Goal: Register for event/course

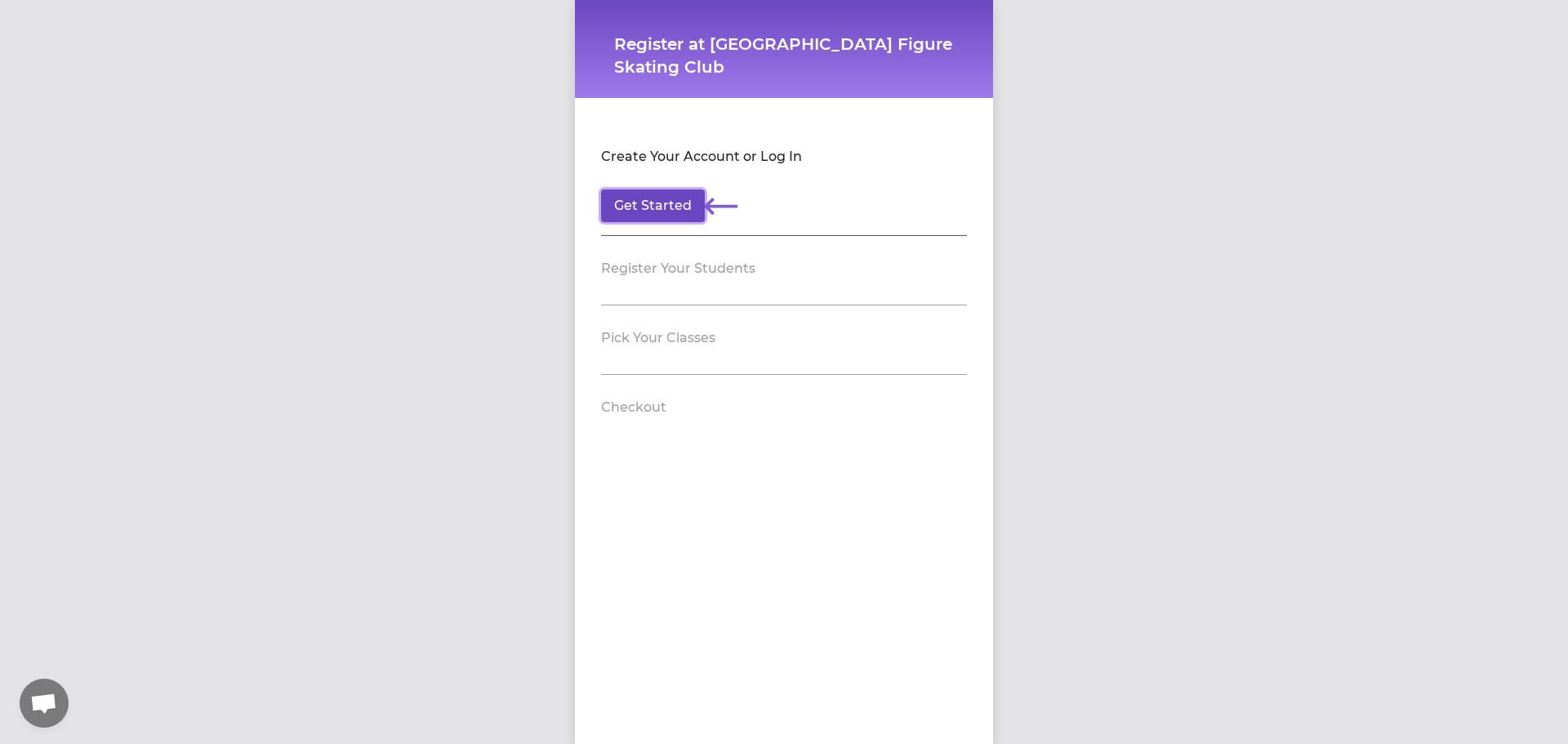
click at [645, 209] on button "Get Started" at bounding box center [653, 206] width 104 height 32
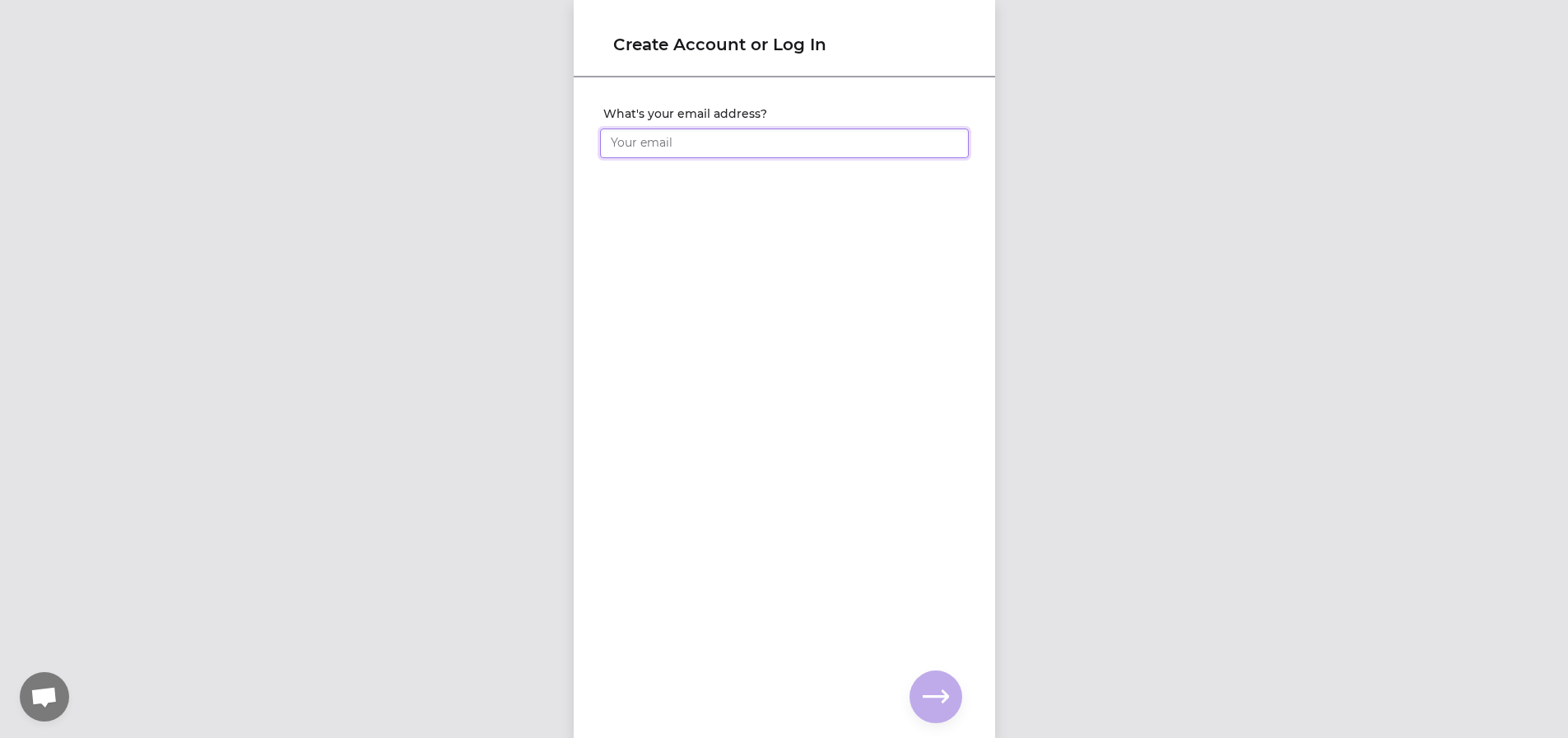
click at [711, 130] on input "What's your email address?" at bounding box center [784, 143] width 368 height 30
type input "[EMAIL_ADDRESS][DOMAIN_NAME]"
click at [938, 701] on icon "button" at bounding box center [935, 696] width 26 height 26
drag, startPoint x: 680, startPoint y: 138, endPoint x: 508, endPoint y: 104, distance: 175.3
click at [508, 104] on div "Create Account or Log In What's your full name? What do you prefer to be called?" at bounding box center [784, 369] width 1568 height 738
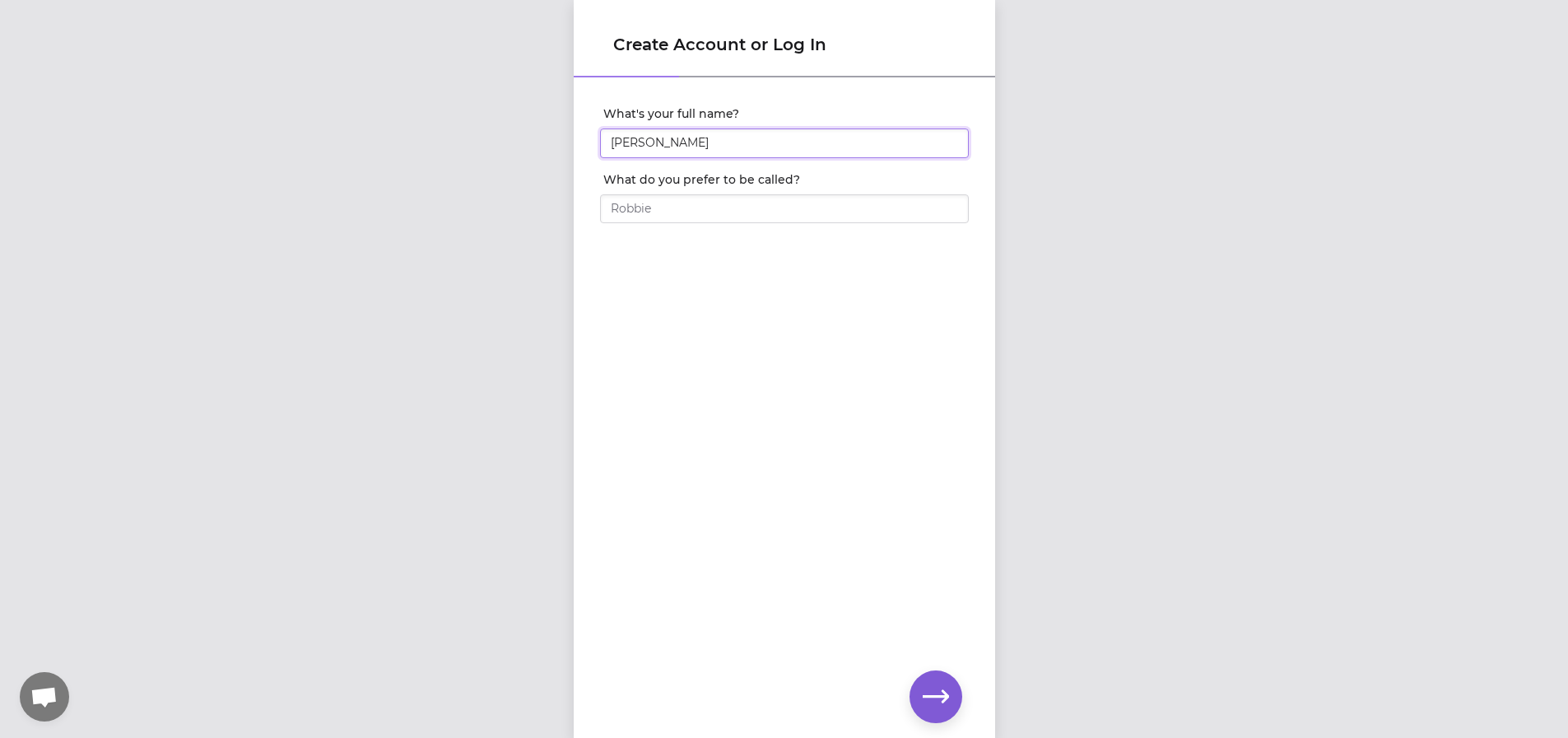
type input "[PERSON_NAME]"
click at [705, 193] on div at bounding box center [784, 206] width 368 height 37
click at [711, 215] on input "What do you prefer to be called?" at bounding box center [784, 209] width 368 height 30
type input "Kailey"
click at [931, 692] on icon "button" at bounding box center [935, 696] width 26 height 26
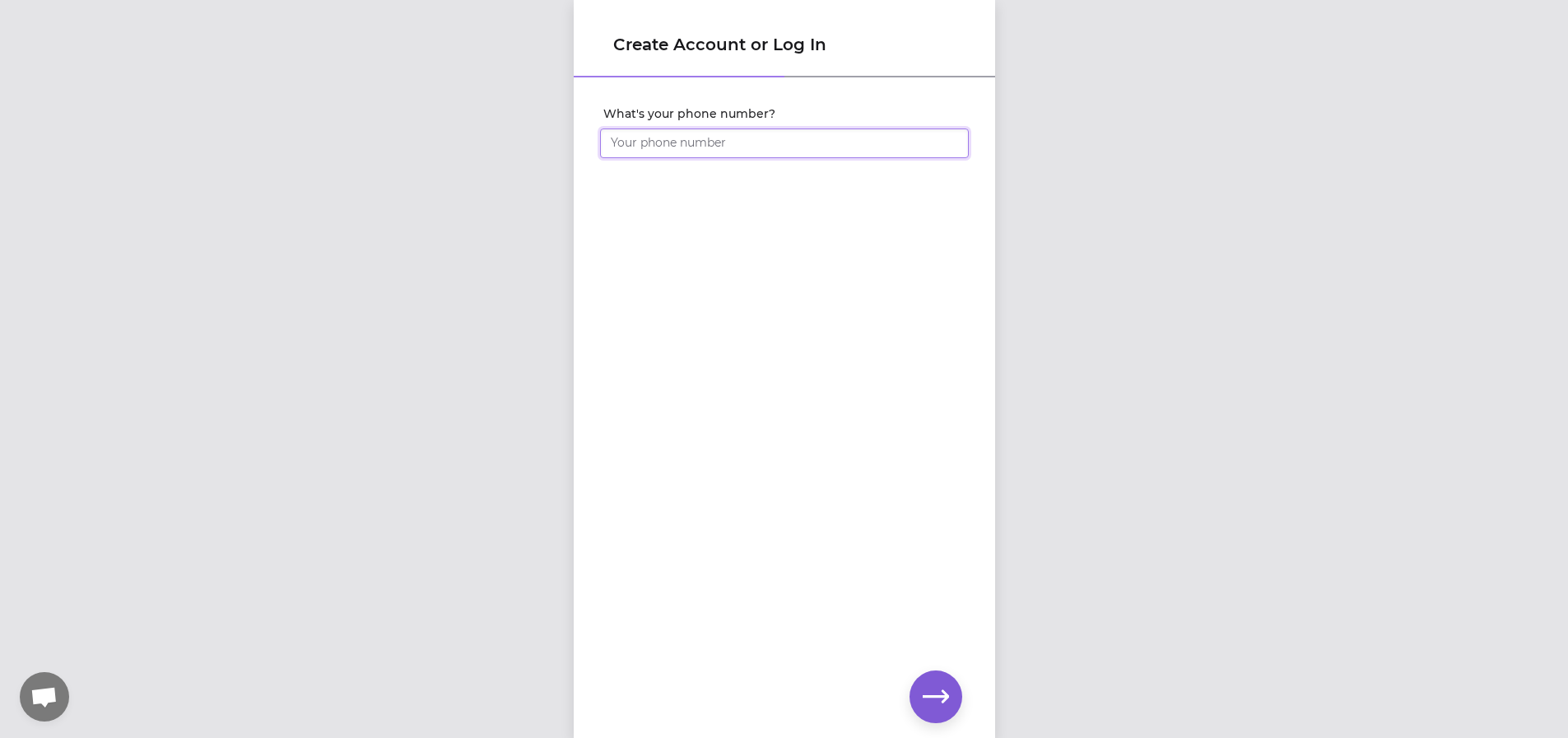
click at [721, 143] on input "What's your phone number?" at bounding box center [784, 143] width 368 height 30
type input "[PHONE_NUMBER]"
click at [948, 683] on icon "button" at bounding box center [935, 696] width 26 height 26
click at [679, 147] on div "Set your account password" at bounding box center [784, 139] width 368 height 65
drag, startPoint x: 677, startPoint y: 158, endPoint x: 542, endPoint y: 125, distance: 139.0
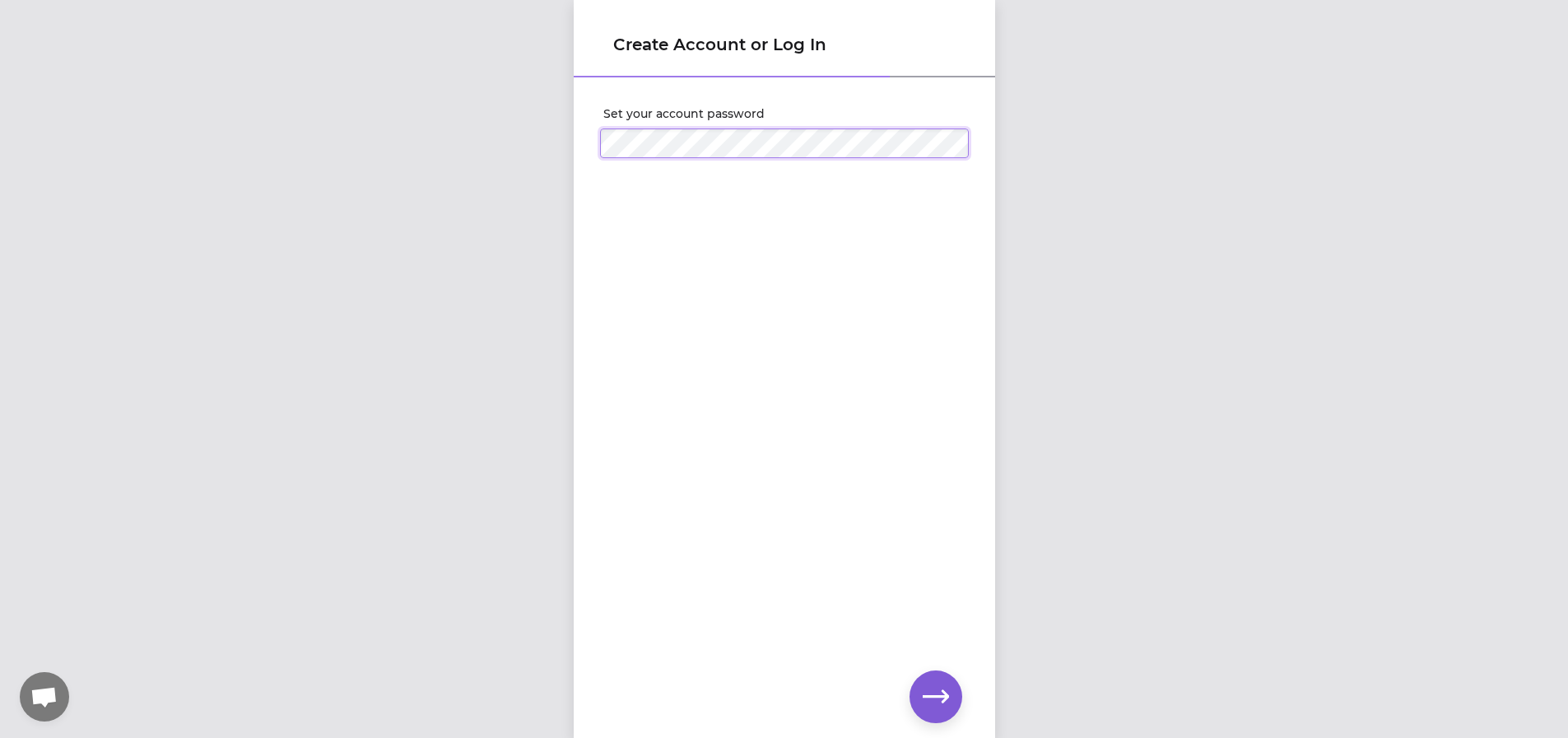
click at [543, 125] on div "Create Account or Log In Set your account password" at bounding box center [784, 369] width 1568 height 738
click input "submit" at bounding box center [0, 0] width 0 height 0
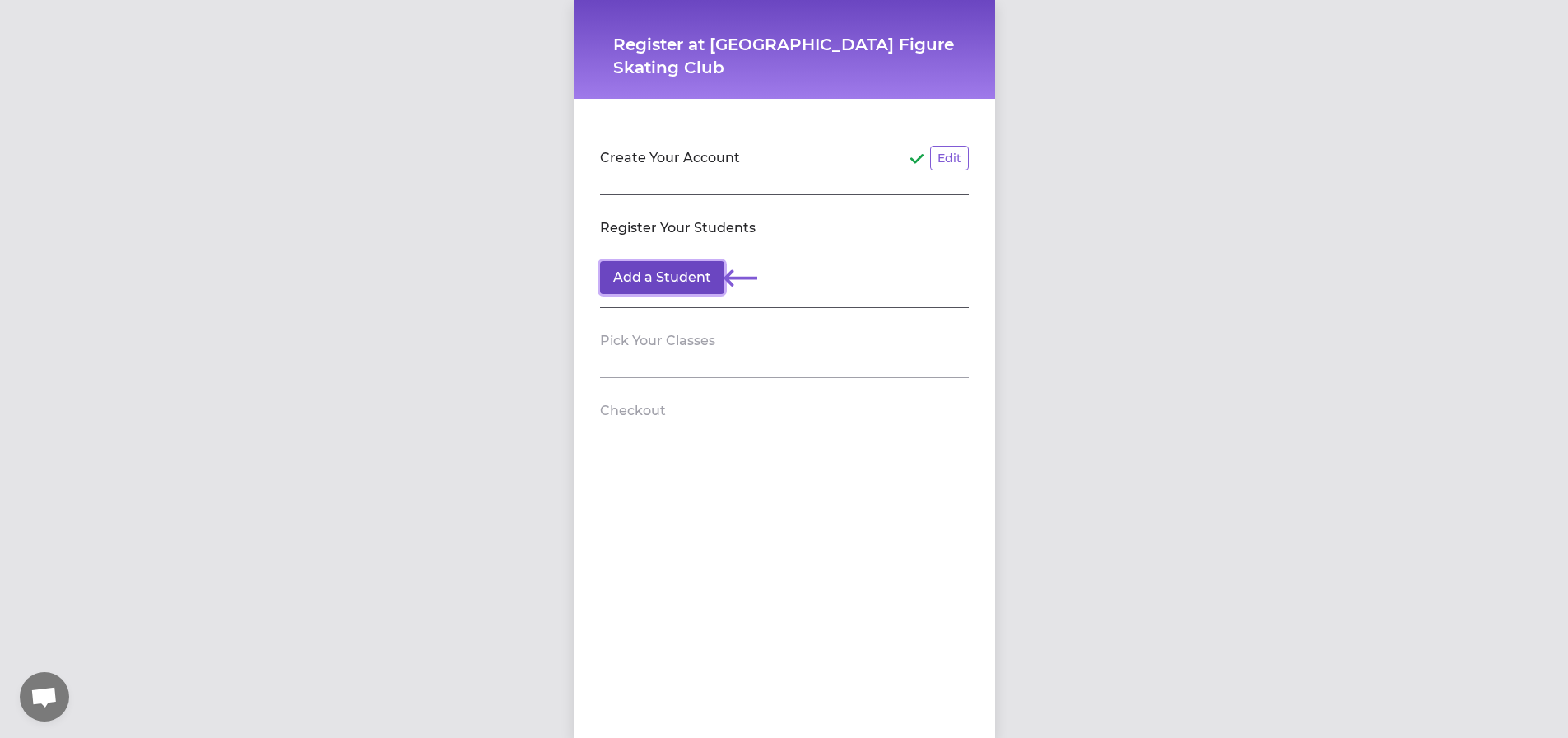
click at [682, 265] on button "Add a Student" at bounding box center [662, 277] width 124 height 33
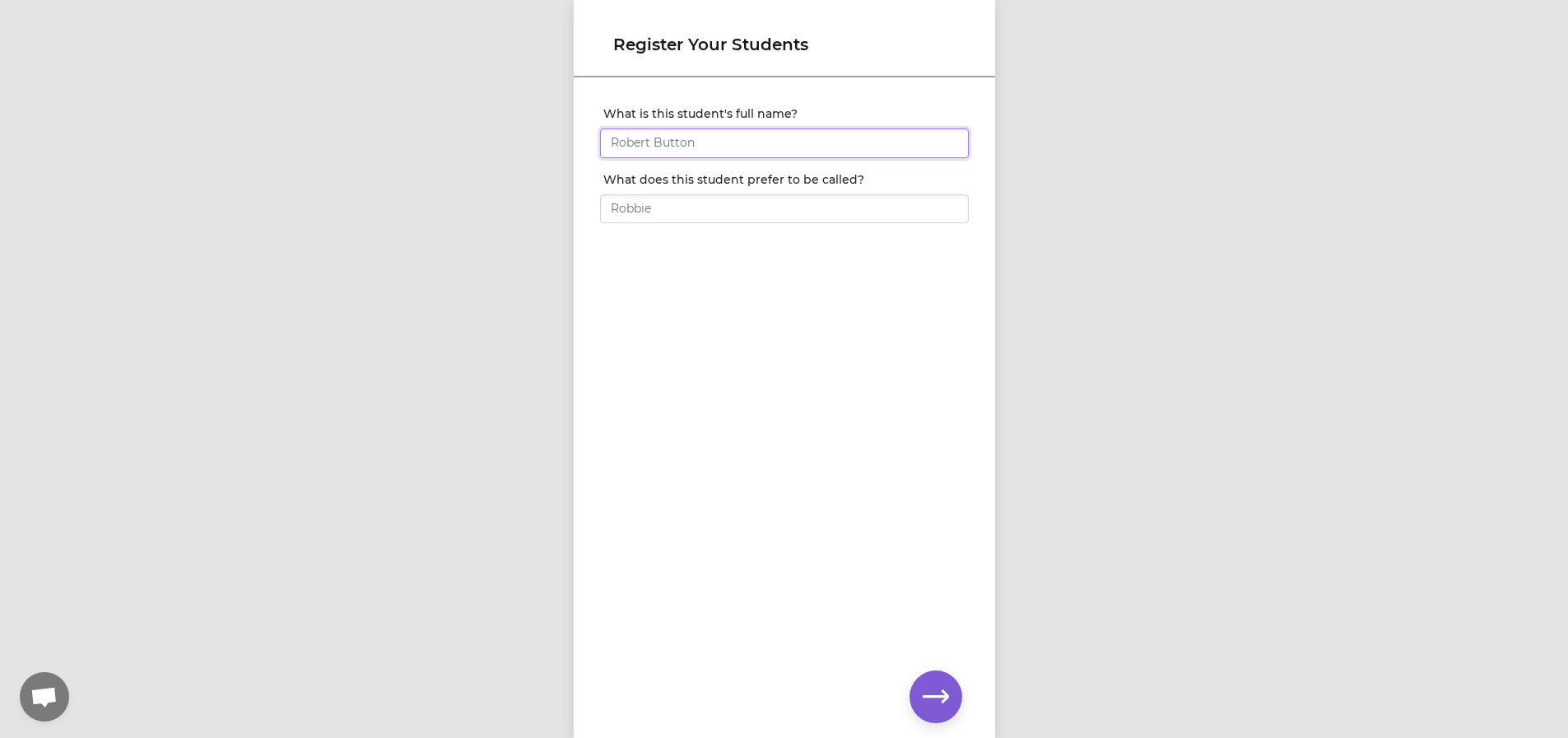
click at [634, 144] on input "What is this student's full name?" at bounding box center [784, 143] width 368 height 30
type input "[PERSON_NAME]"
click at [631, 207] on input "What does this student prefer to be called?" at bounding box center [784, 209] width 368 height 30
type input "Colby"
click at [943, 687] on icon "button" at bounding box center [935, 696] width 26 height 26
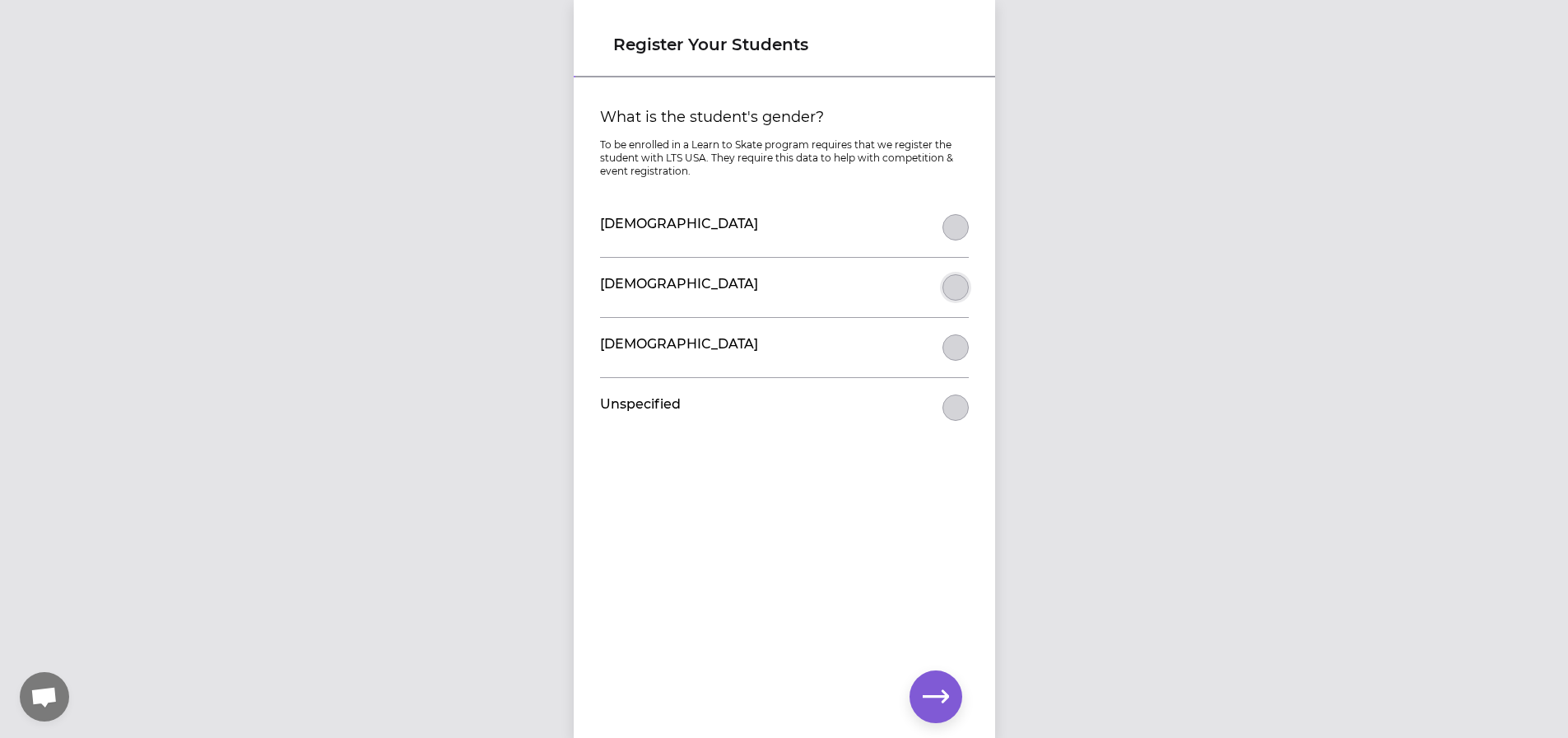
click at [955, 282] on button "What is the student's gender?" at bounding box center [955, 287] width 26 height 26
click at [926, 705] on icon "button" at bounding box center [935, 696] width 26 height 26
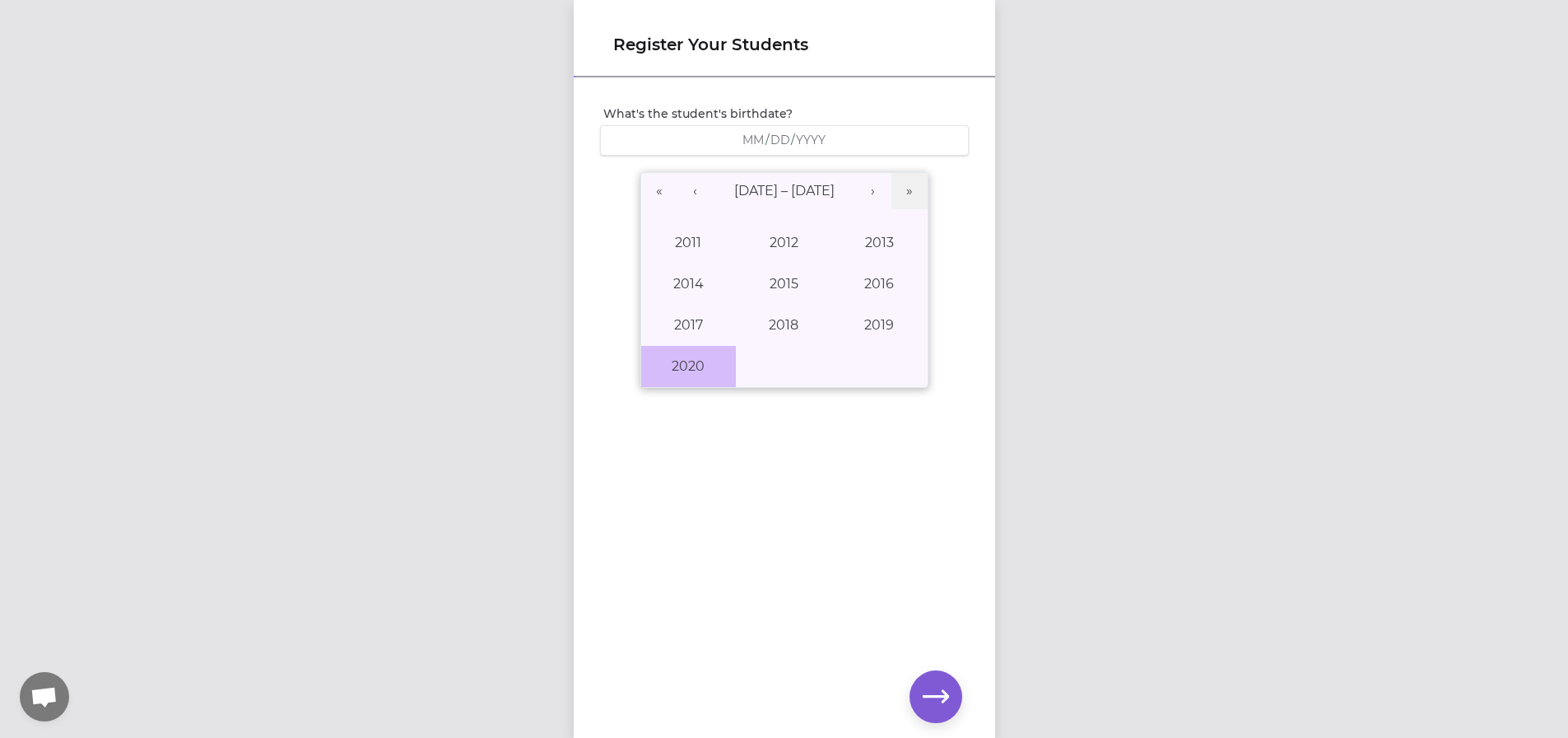
click at [695, 374] on button "2020" at bounding box center [689, 366] width 95 height 41
click at [792, 366] on abbr "November" at bounding box center [784, 366] width 71 height 15
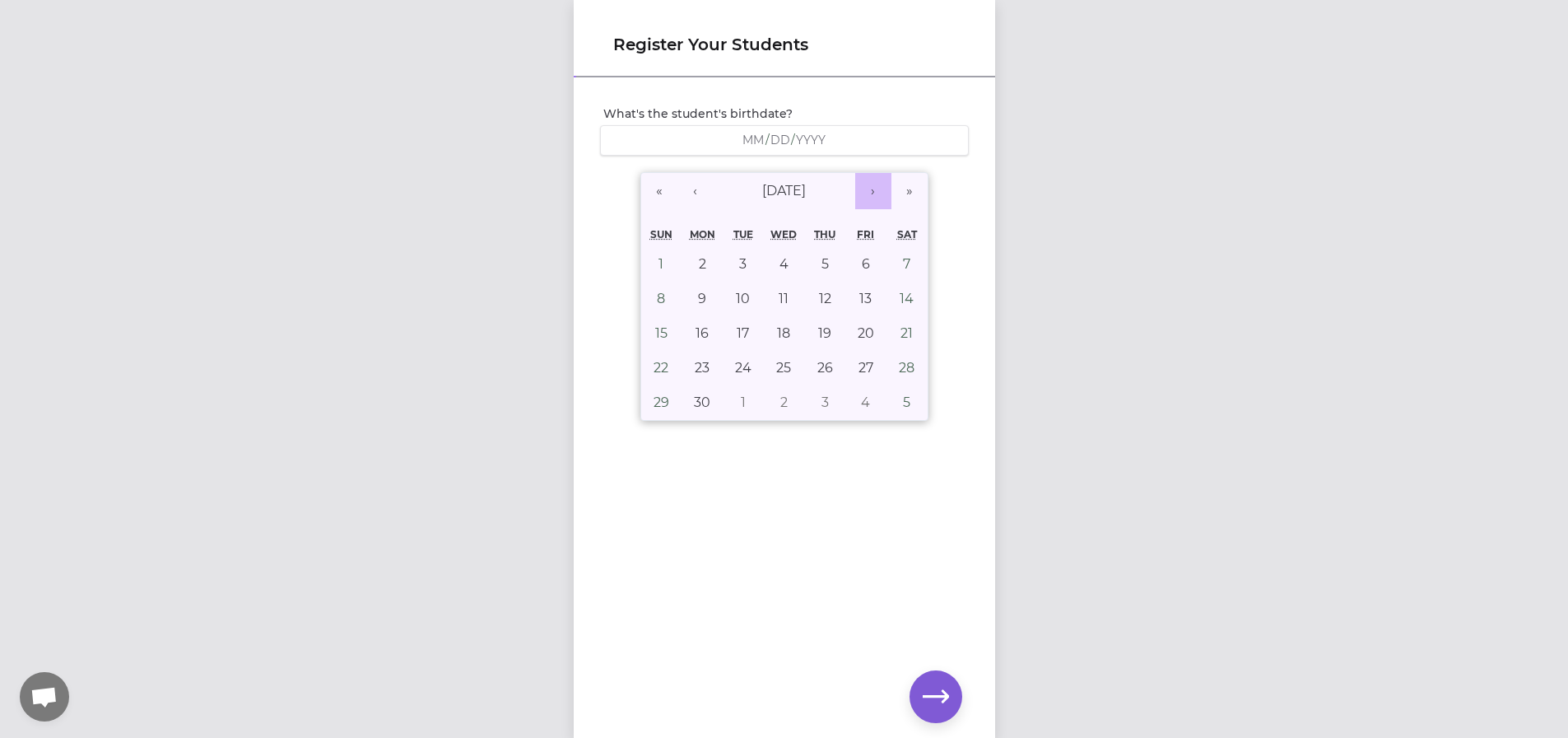
click at [870, 188] on button "›" at bounding box center [873, 191] width 37 height 37
click at [806, 188] on span "[DATE]" at bounding box center [783, 191] width 43 height 15
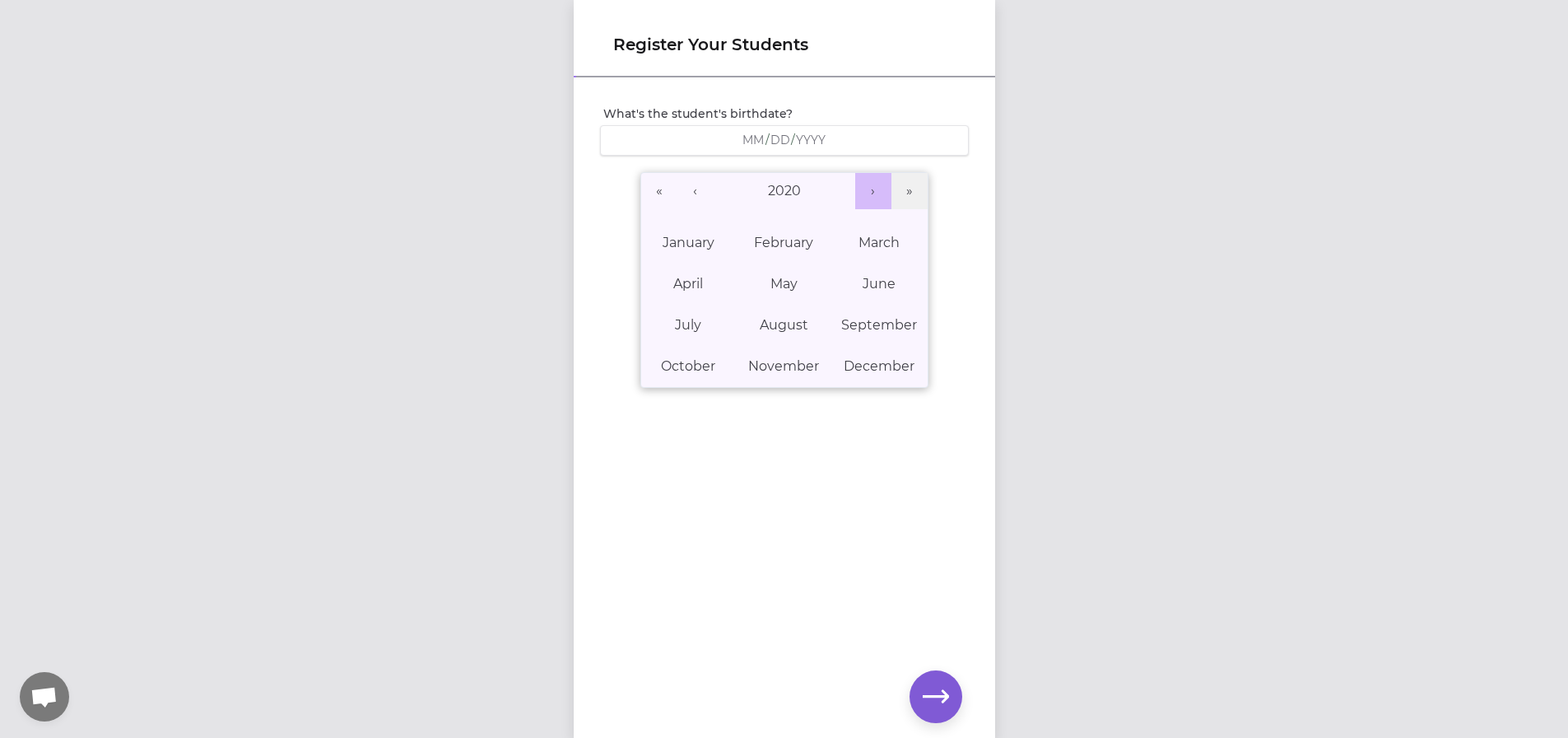
click at [873, 192] on button "›" at bounding box center [873, 191] width 37 height 37
click at [772, 369] on abbr "November" at bounding box center [784, 366] width 71 height 15
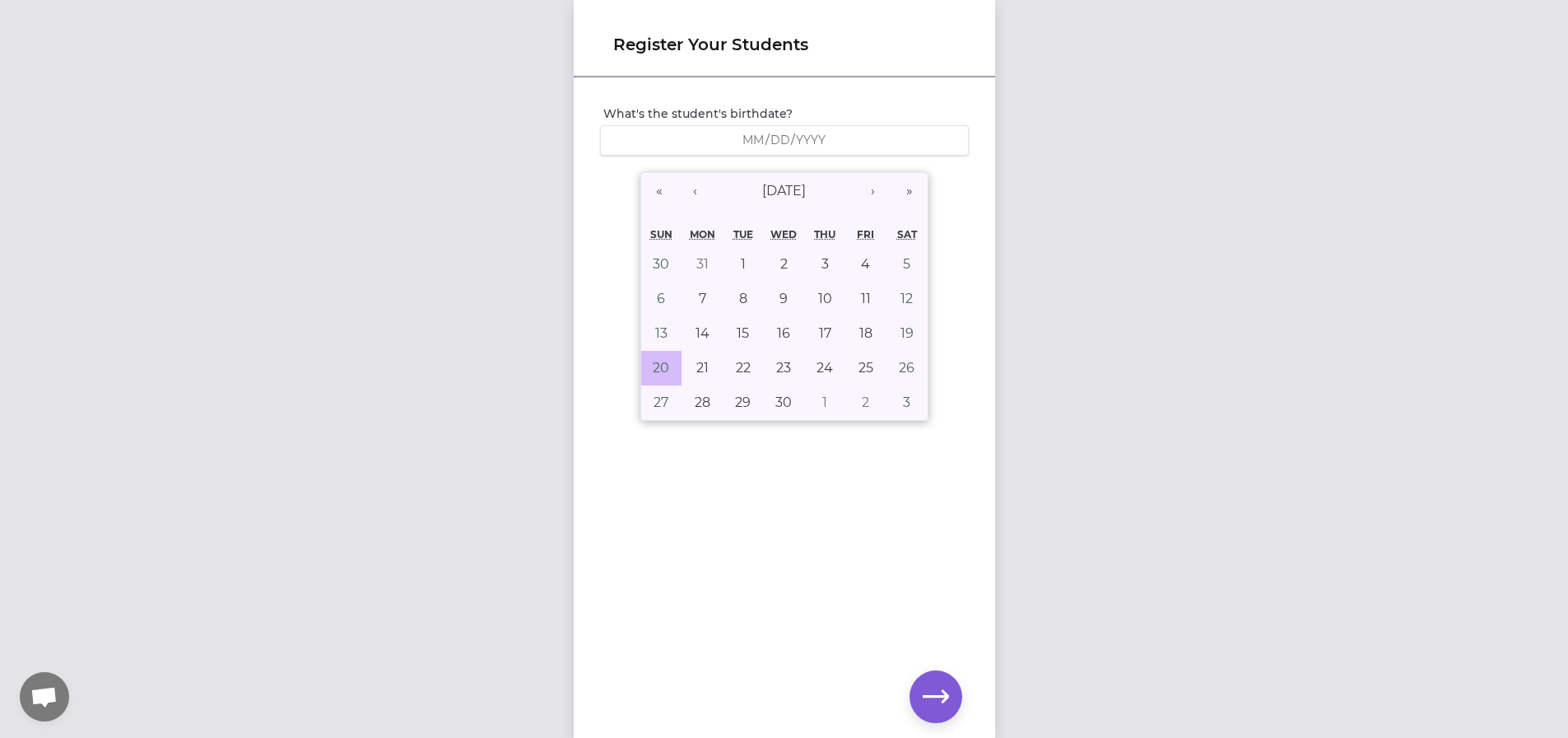
click at [653, 360] on abbr "20" at bounding box center [661, 368] width 16 height 15
type input "[DATE]"
type input "11"
type input "20"
type input "2022"
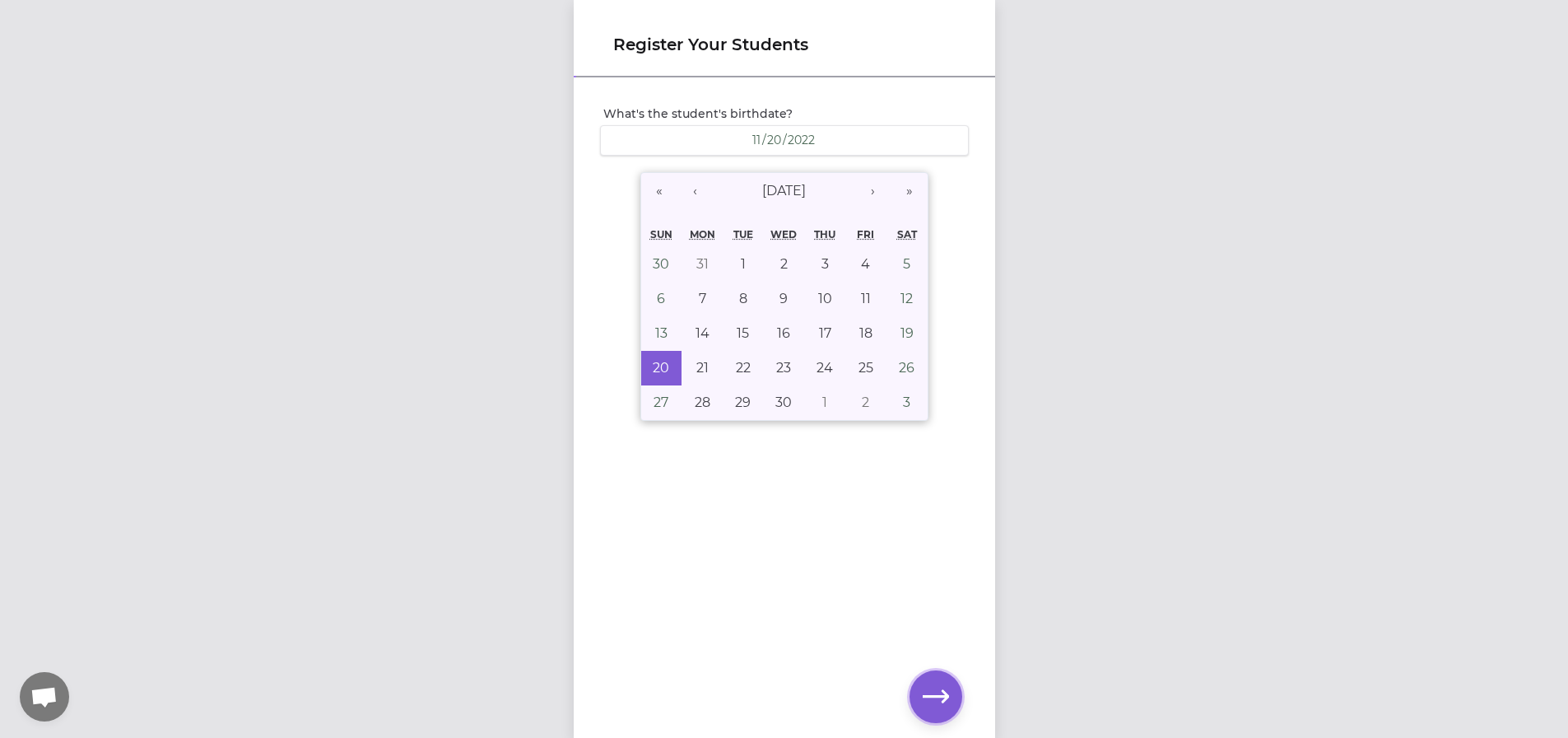
click at [925, 693] on icon "button" at bounding box center [935, 696] width 26 height 26
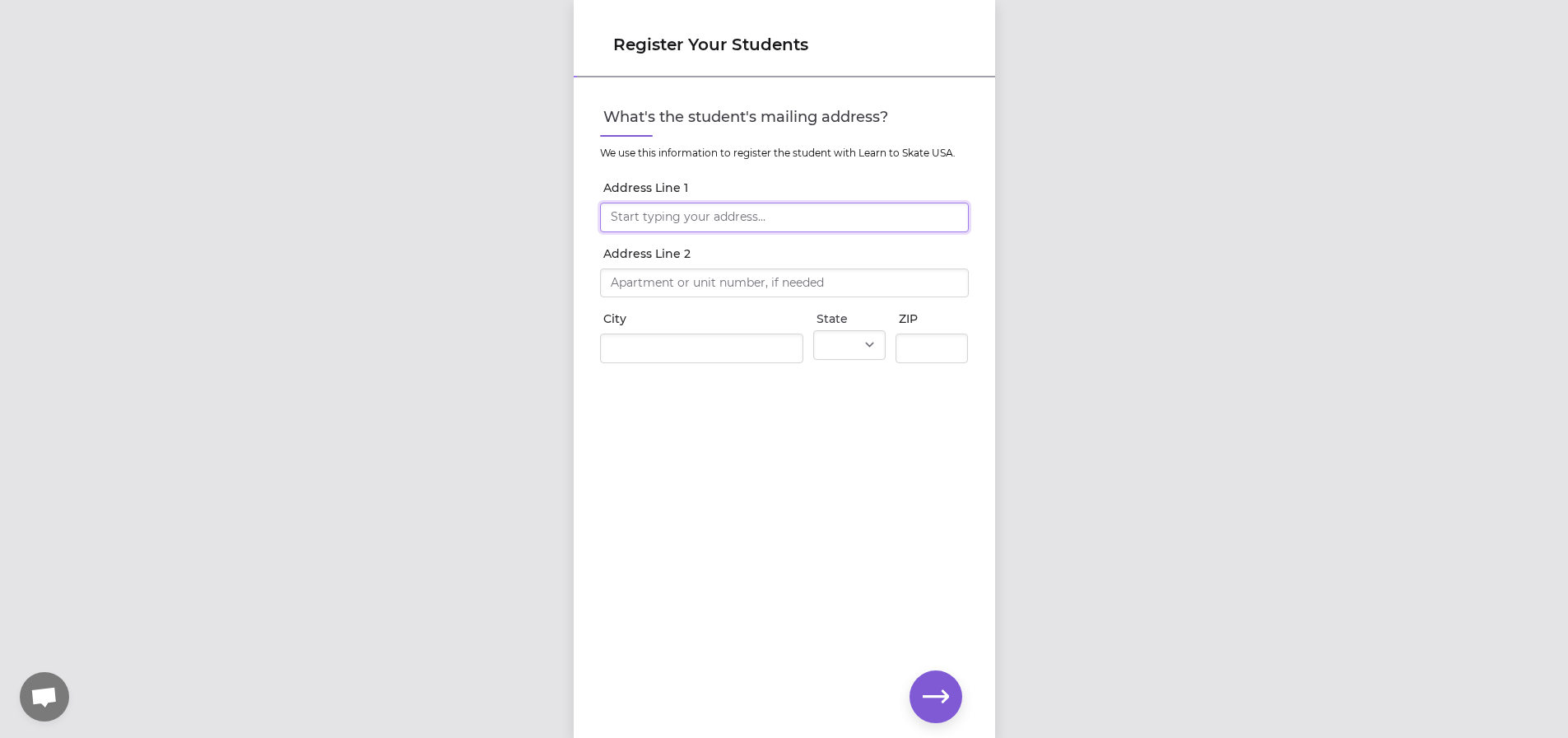
click at [765, 220] on input "Address Line 1" at bounding box center [784, 217] width 368 height 30
type input "[STREET_ADDRESS]"
type input "[GEOGRAPHIC_DATA]"
select select "WA"
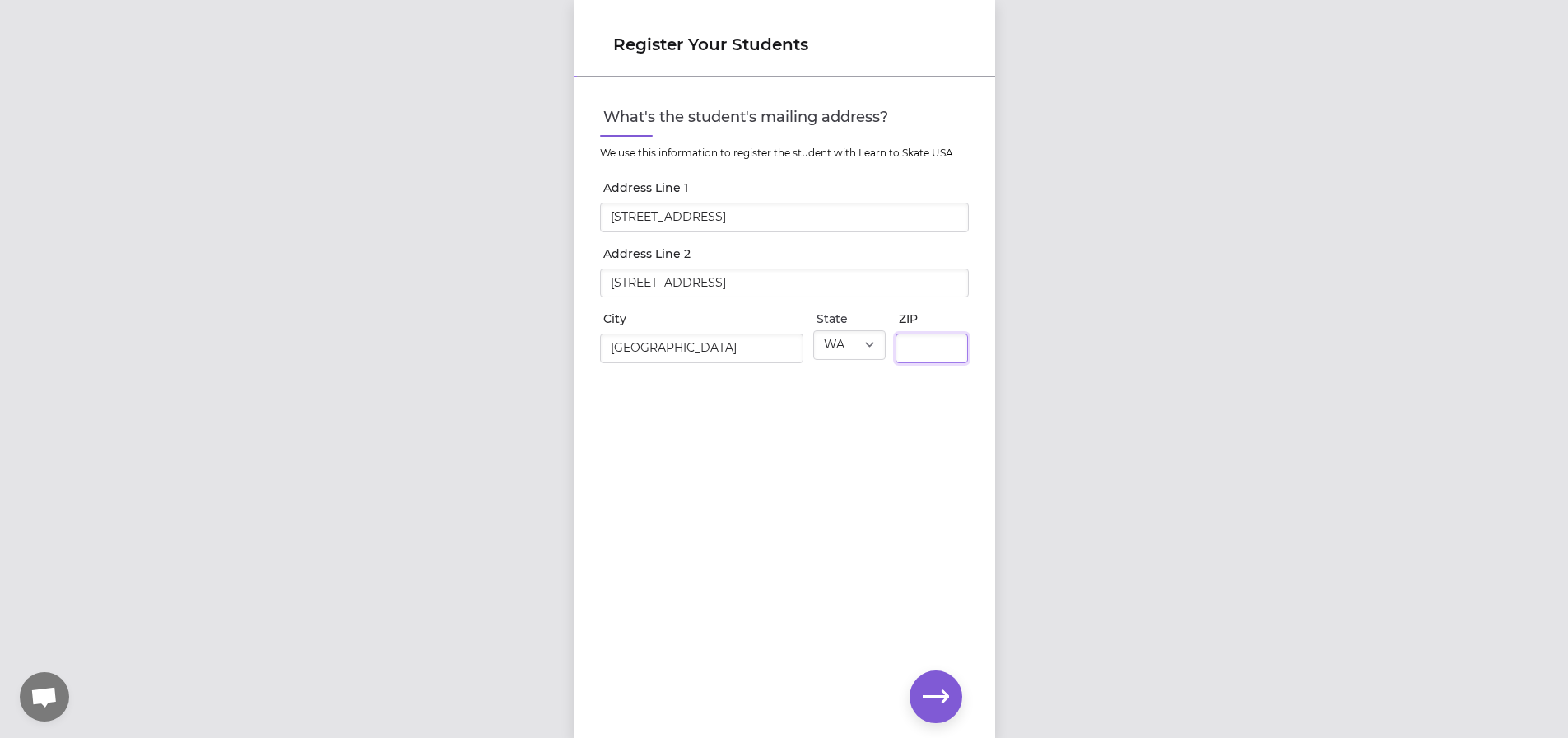
type input "99208"
click at [927, 456] on div "What's the student's mailing address? We use this information to register the s…" at bounding box center [785, 380] width 421 height 603
drag, startPoint x: 570, startPoint y: 248, endPoint x: 488, endPoint y: 226, distance: 84.9
click at [488, 227] on div "Register Your Students What's the student's mailing address? We use this inform…" at bounding box center [784, 369] width 1568 height 738
click at [1025, 303] on div "Register Your Students What's the student's mailing address? We use this inform…" at bounding box center [784, 369] width 1568 height 738
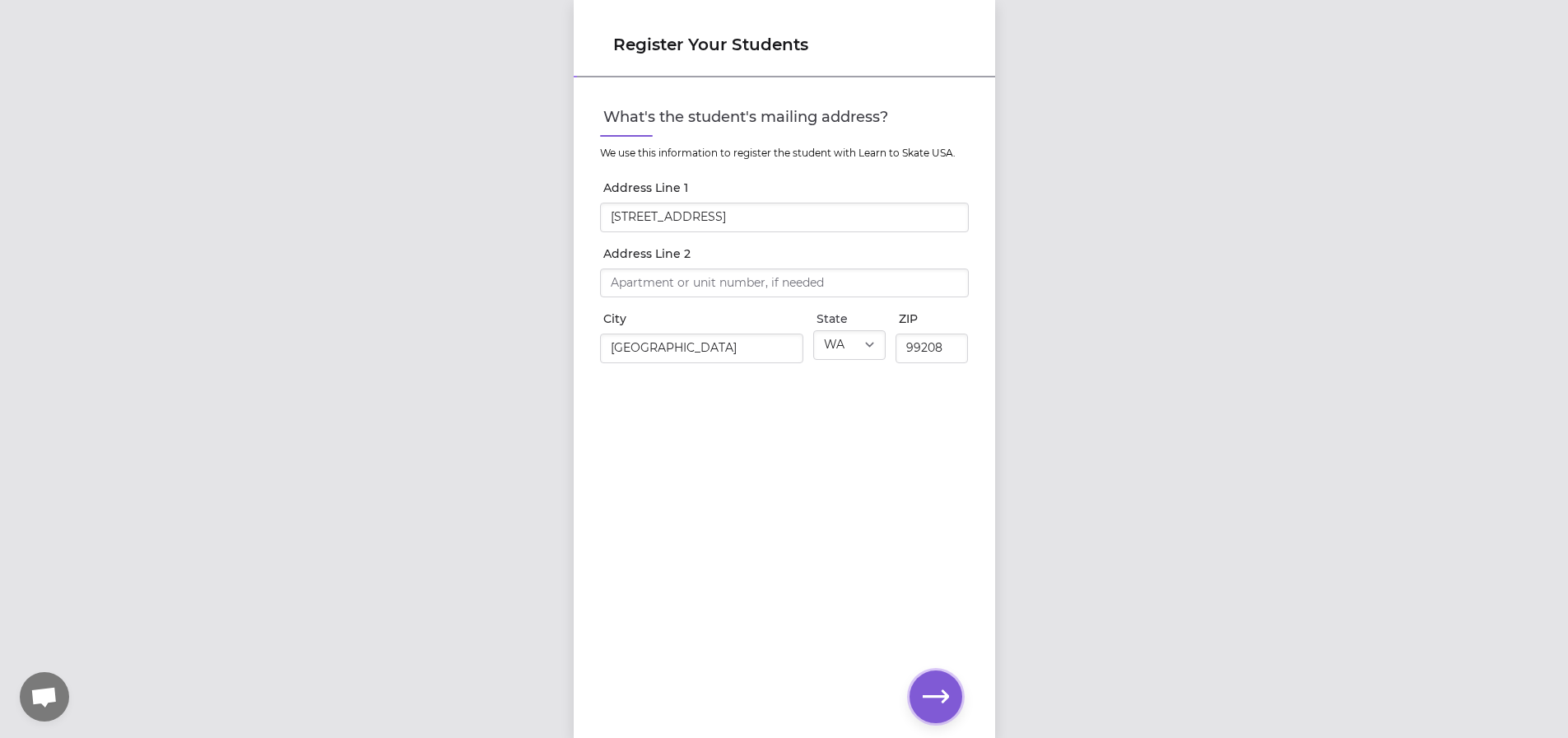
click at [944, 694] on icon "button" at bounding box center [935, 696] width 26 height 26
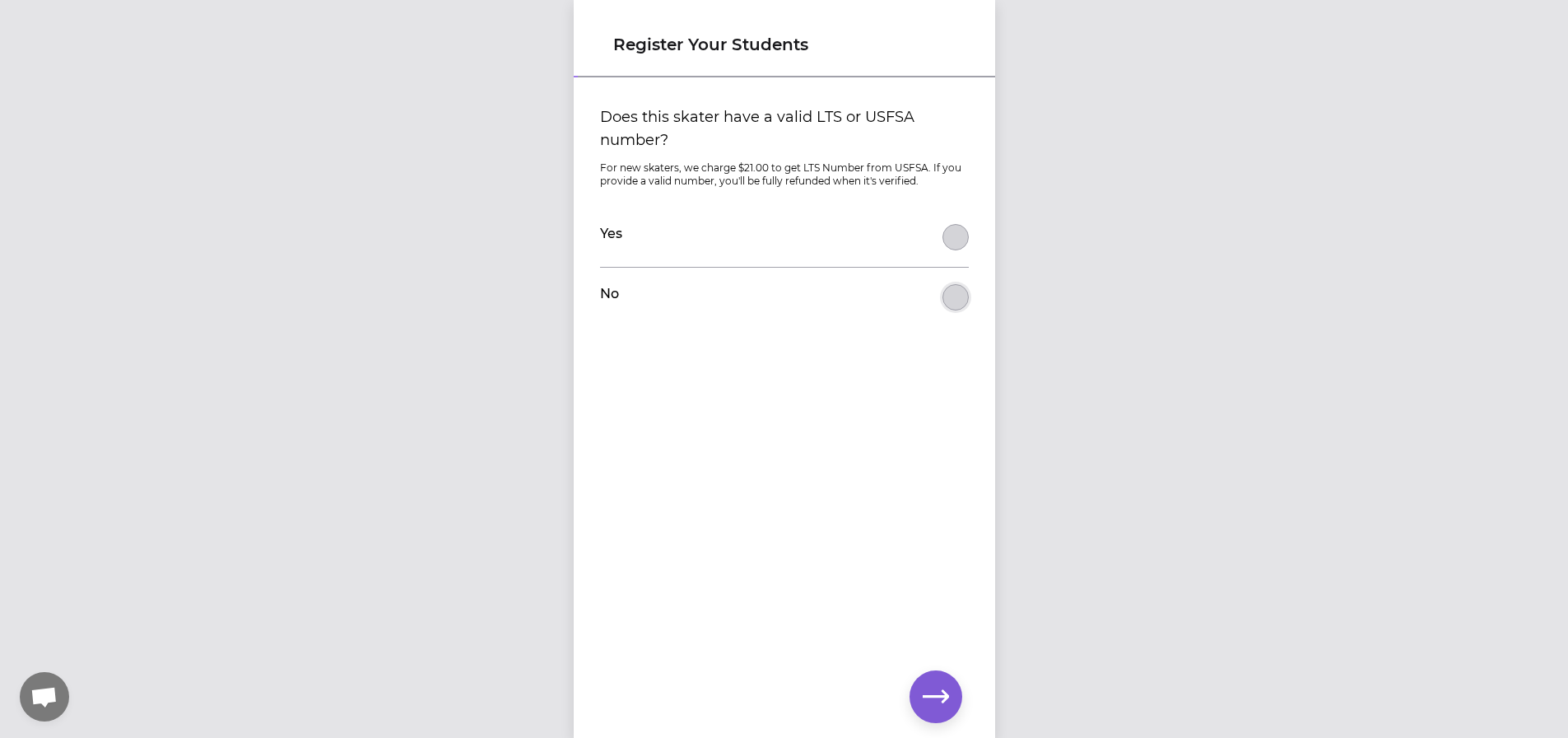
click at [952, 293] on button "Does this skater have a valid LTS or USFSA number?" at bounding box center [955, 296] width 26 height 26
click at [937, 677] on button "button" at bounding box center [936, 697] width 53 height 53
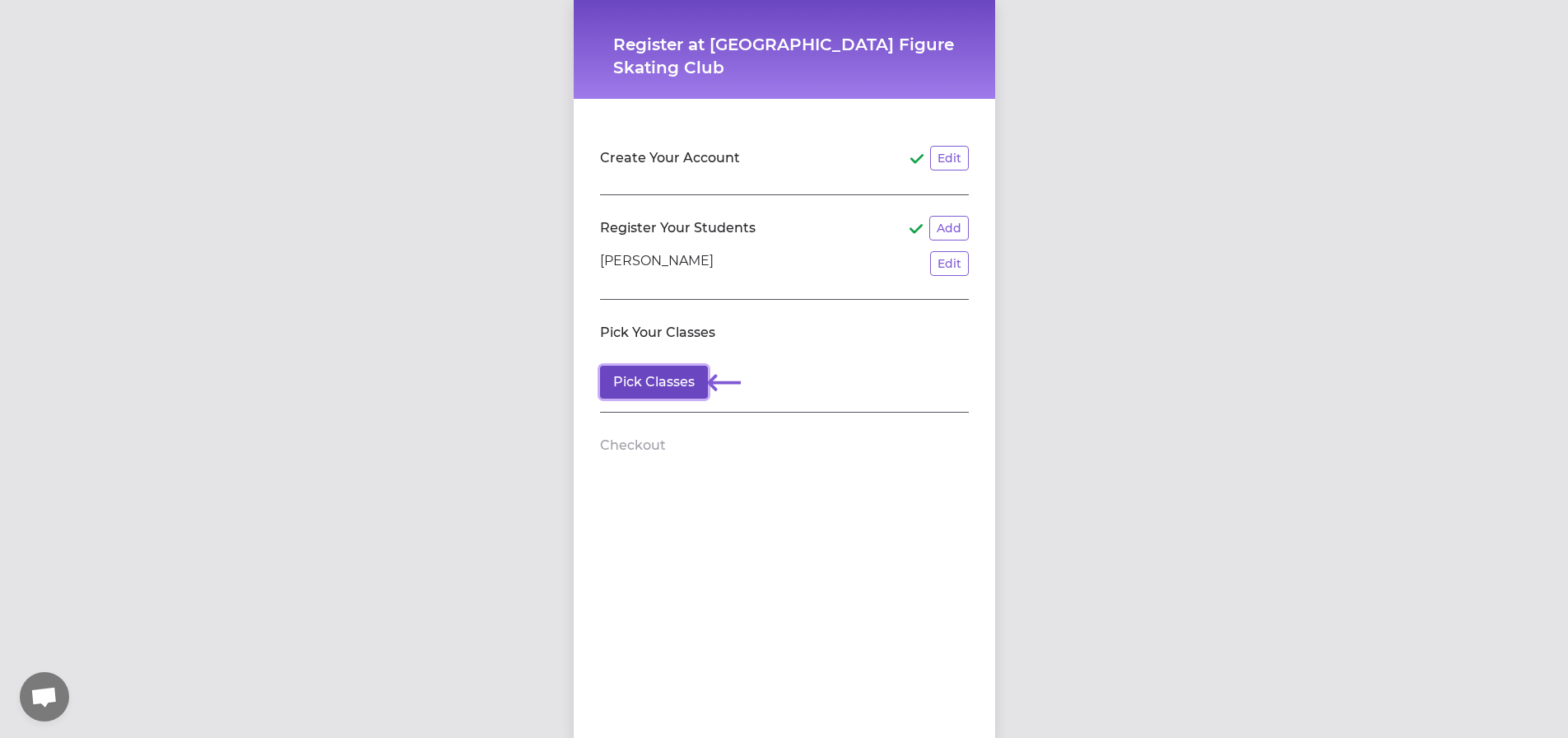
click at [655, 392] on button "Pick Classes" at bounding box center [654, 382] width 108 height 33
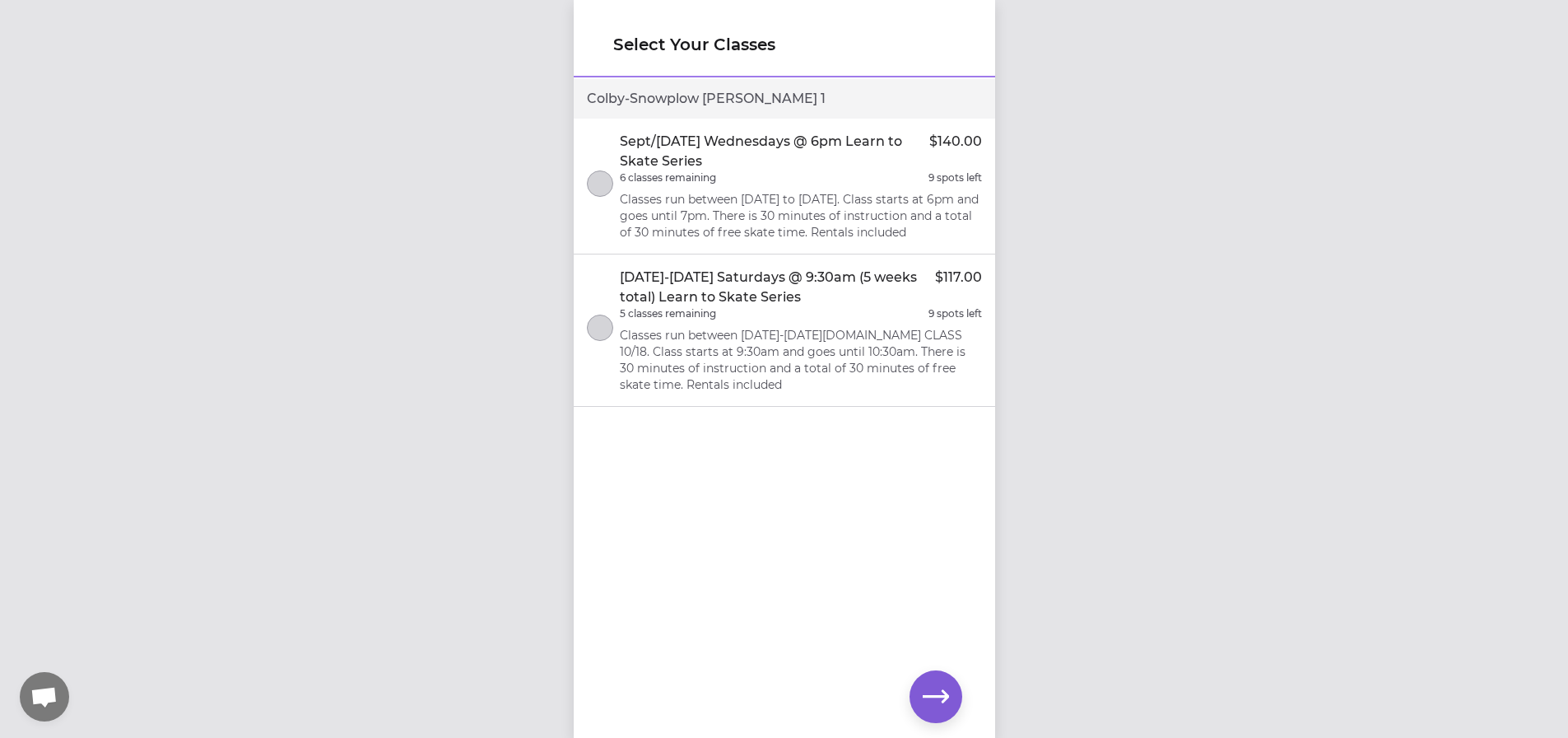
scroll to position [13, 0]
click at [876, 364] on p "Classes run between [DATE]-[DATE][DOMAIN_NAME] CLASS 10/18. Class starts at 9:3…" at bounding box center [800, 360] width 363 height 65
click at [936, 703] on icon "button" at bounding box center [935, 696] width 26 height 26
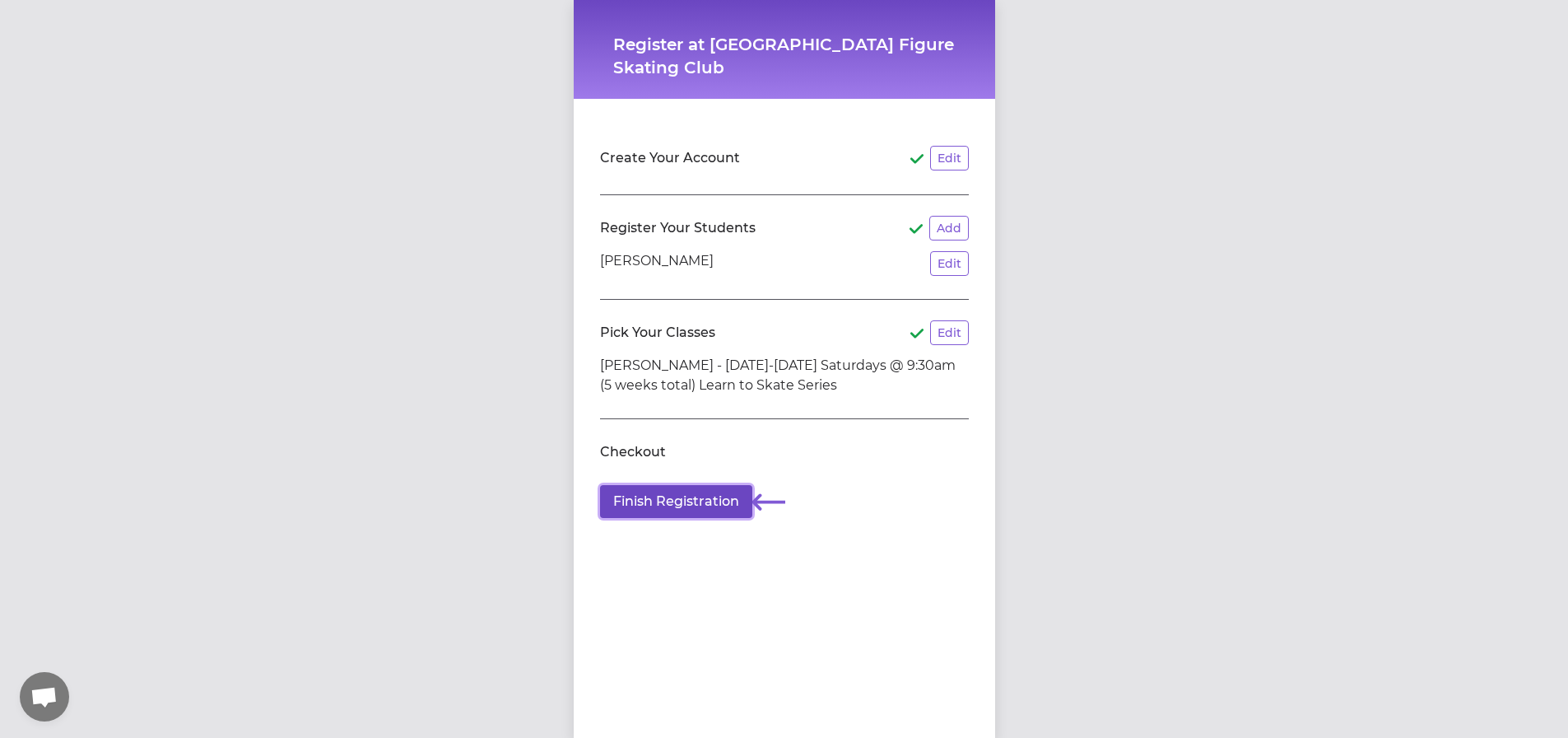
click at [698, 500] on button "Finish Registration" at bounding box center [676, 501] width 152 height 33
